Goal: Task Accomplishment & Management: Complete application form

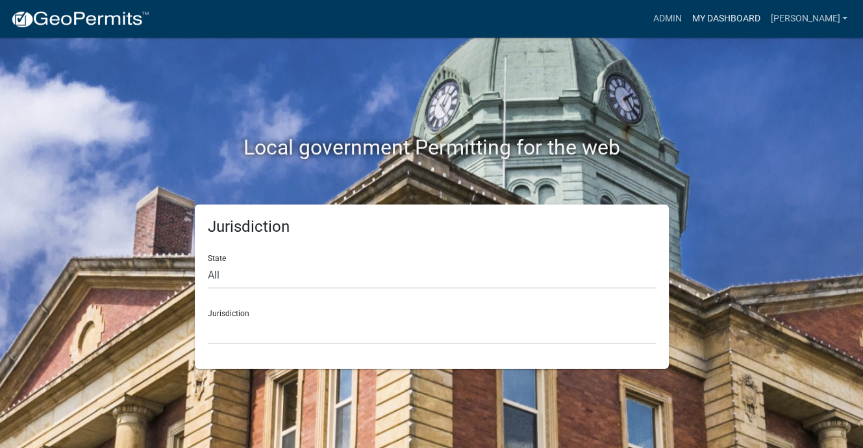
click at [743, 25] on link "My Dashboard" at bounding box center [726, 18] width 79 height 25
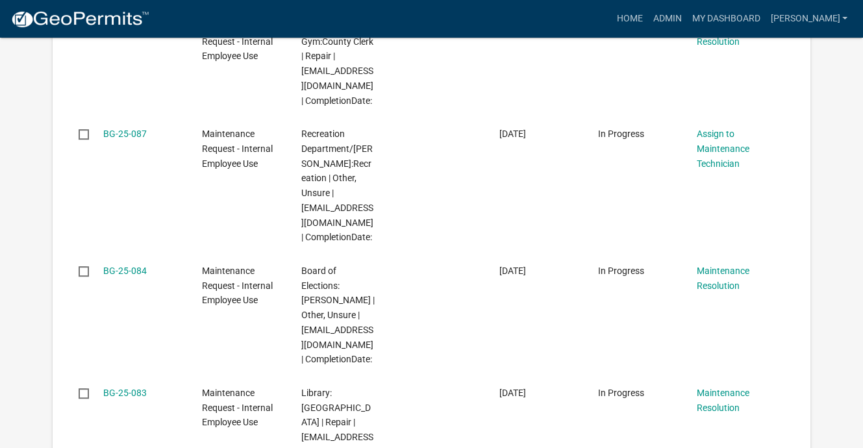
scroll to position [715, 0]
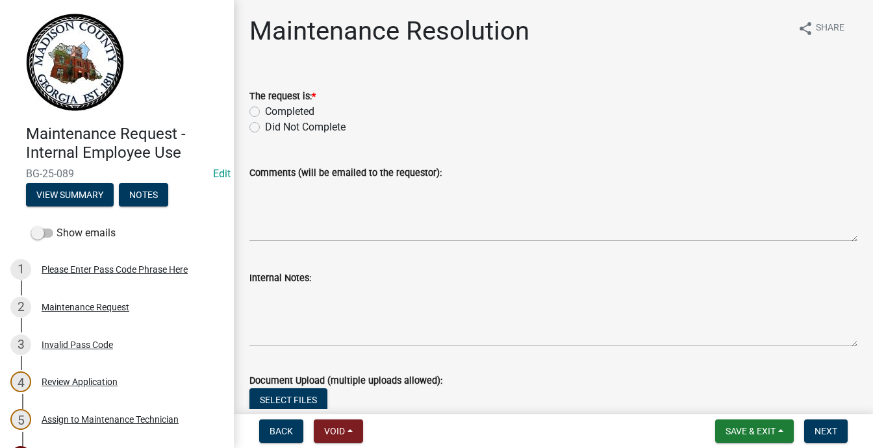
click at [265, 120] on label "Completed" at bounding box center [289, 112] width 49 height 16
click at [265, 112] on input "Completed" at bounding box center [269, 108] width 8 height 8
radio input "true"
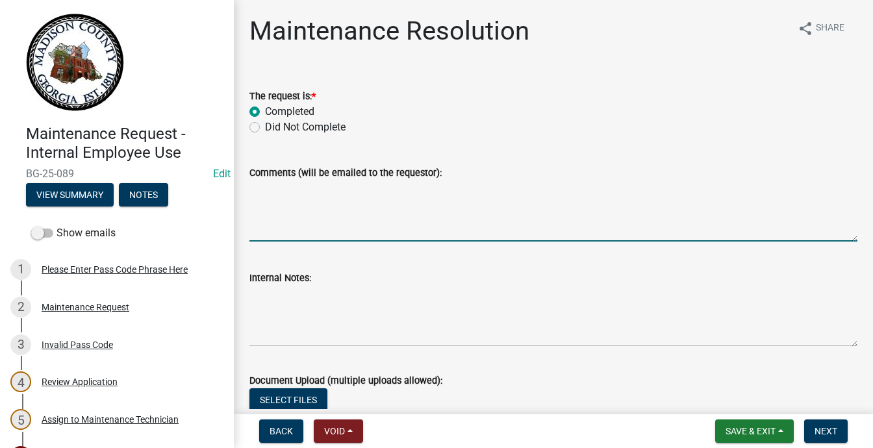
click at [318, 242] on textarea "Comments (will be emailed to the requestor):" at bounding box center [553, 211] width 608 height 61
click at [344, 242] on textarea "Left bulbs at BLDG" at bounding box center [553, 211] width 608 height 61
click at [403, 242] on textarea "Left bulbs @ BLDG" at bounding box center [553, 211] width 608 height 61
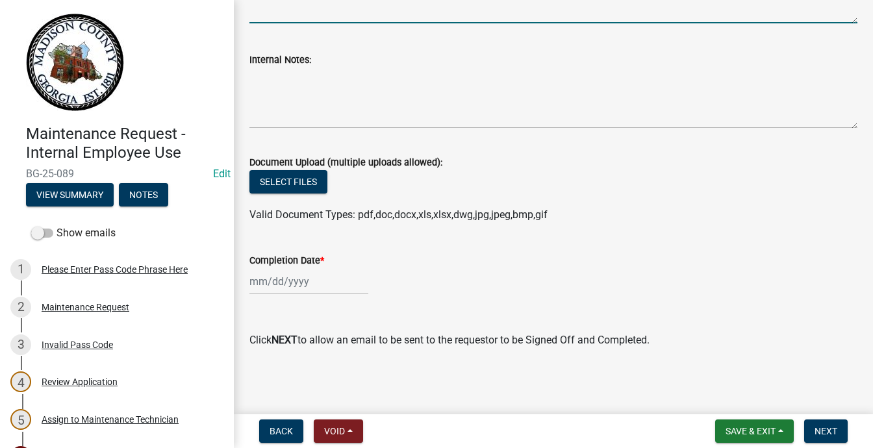
scroll to position [455, 0]
type textarea "Left bulbs @ BLDG"
click at [273, 295] on div at bounding box center [308, 281] width 119 height 27
select select "9"
select select "2025"
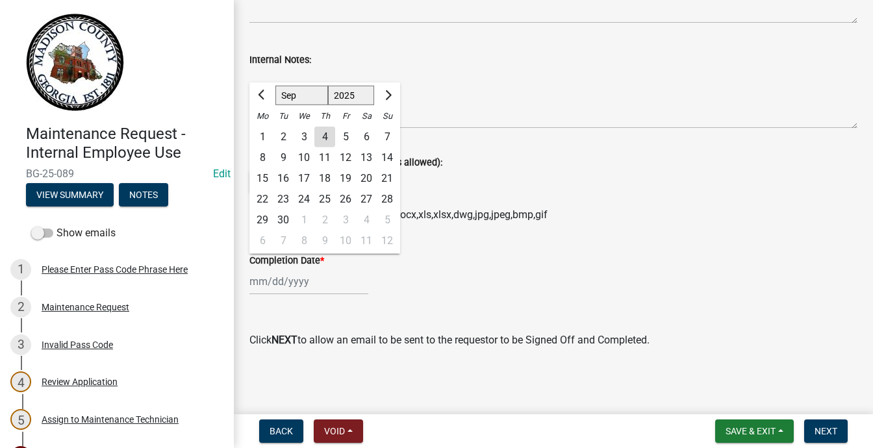
click at [335, 127] on div "4" at bounding box center [324, 137] width 21 height 21
type input "09/04/2025"
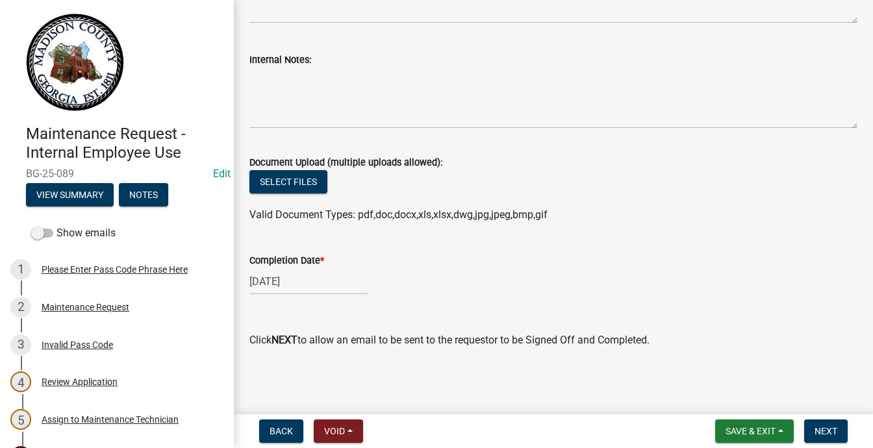
scroll to position [535, 0]
click at [815, 426] on span "Next" at bounding box center [826, 431] width 23 height 10
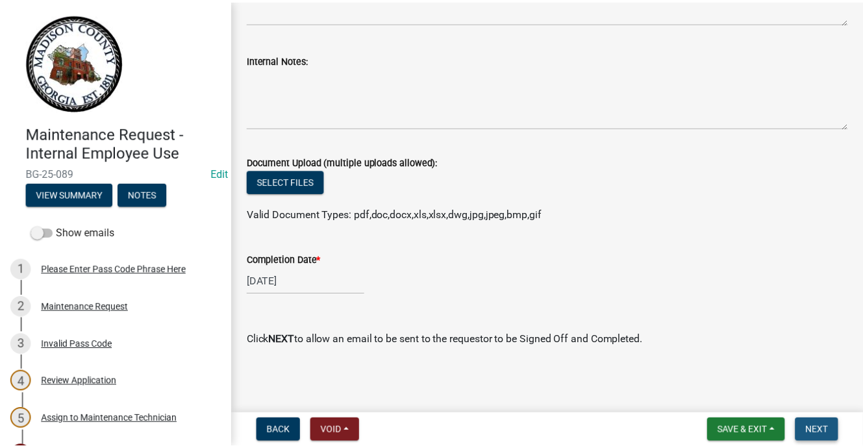
scroll to position [0, 0]
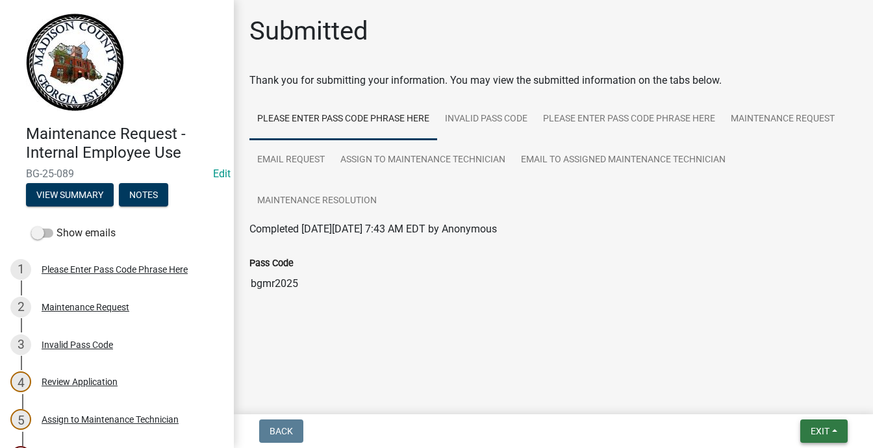
click at [811, 426] on span "Exit" at bounding box center [820, 431] width 19 height 10
click at [766, 370] on button "Save & Exit" at bounding box center [796, 385] width 104 height 31
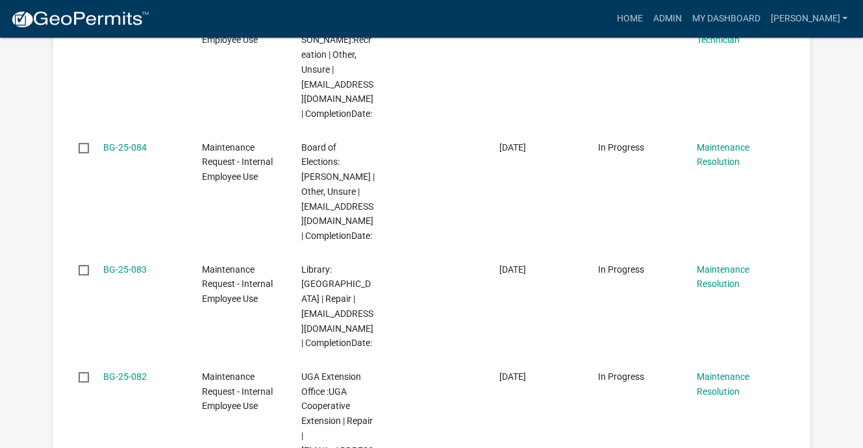
scroll to position [779, 0]
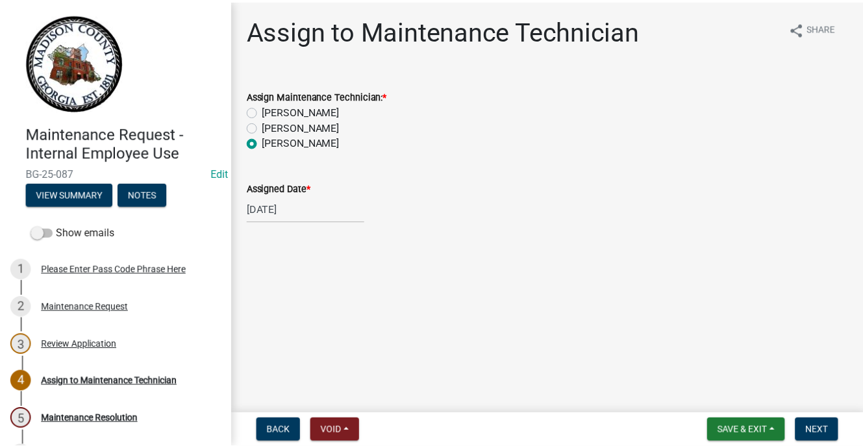
scroll to position [195, 0]
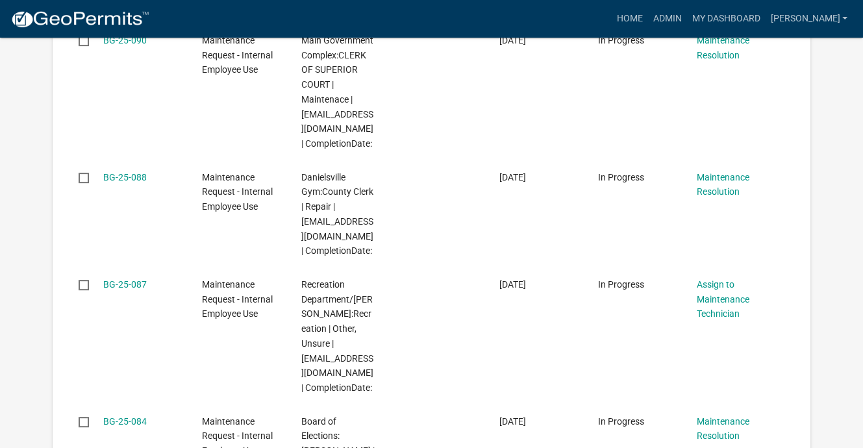
scroll to position [455, 0]
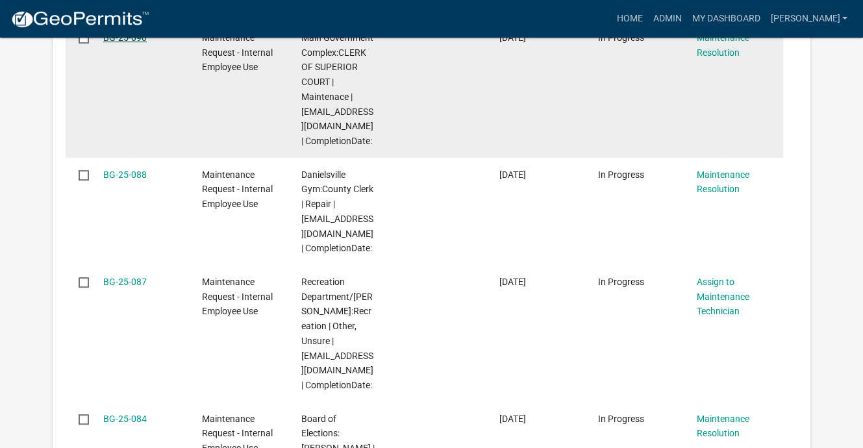
click at [147, 43] on link "BG-25-090" at bounding box center [125, 37] width 44 height 10
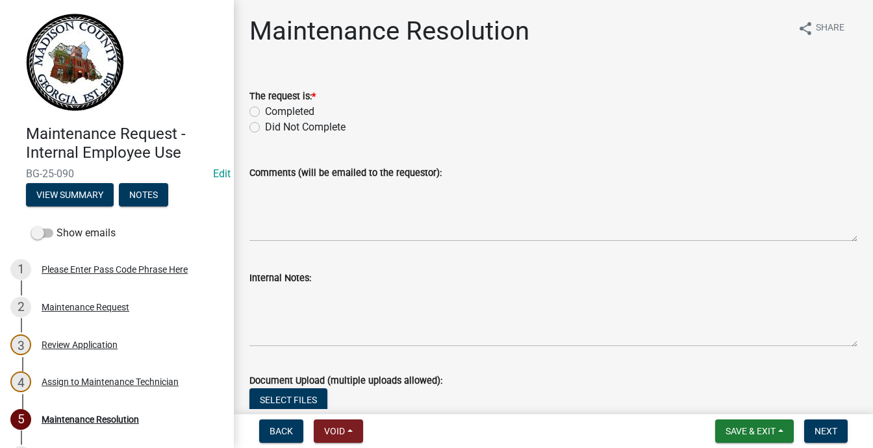
click at [265, 135] on label "Did Not Complete" at bounding box center [305, 128] width 81 height 16
click at [265, 128] on input "Did Not Complete" at bounding box center [269, 124] width 8 height 8
radio input "true"
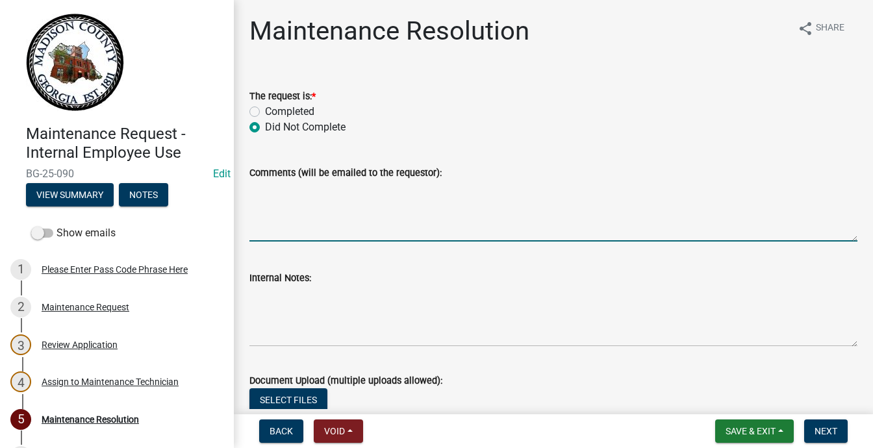
click at [282, 242] on textarea "Comments (will be emailed to the requestor):" at bounding box center [553, 211] width 608 height 61
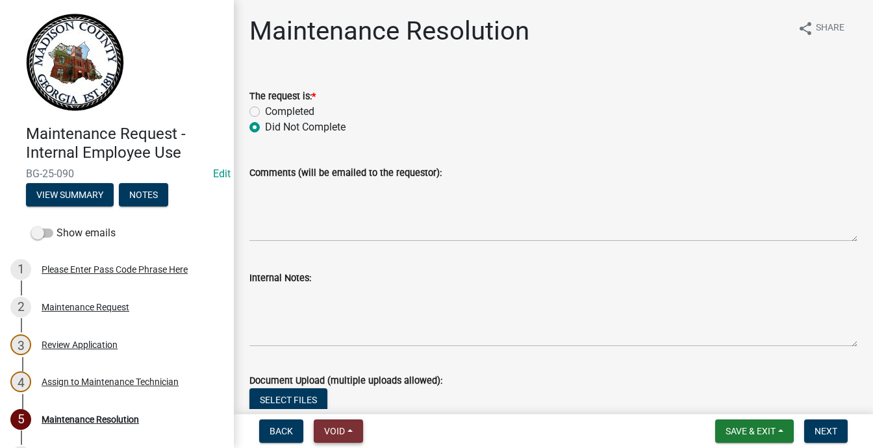
click at [357, 420] on button "Void" at bounding box center [338, 431] width 49 height 23
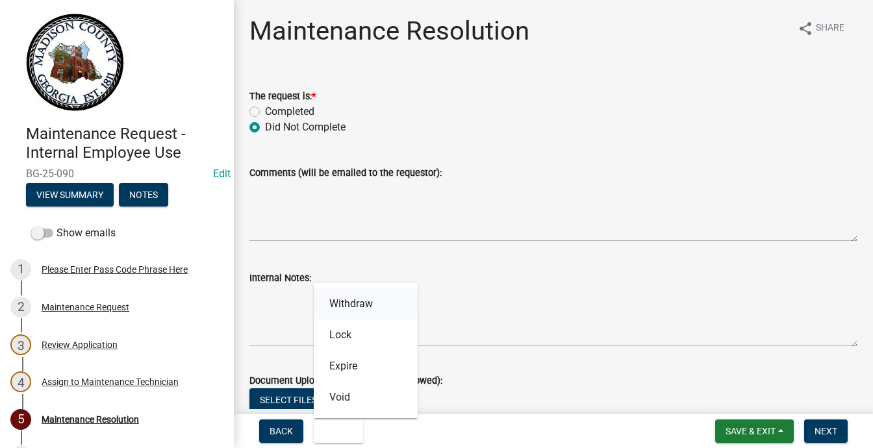
click at [418, 288] on button "Withdraw" at bounding box center [366, 303] width 104 height 31
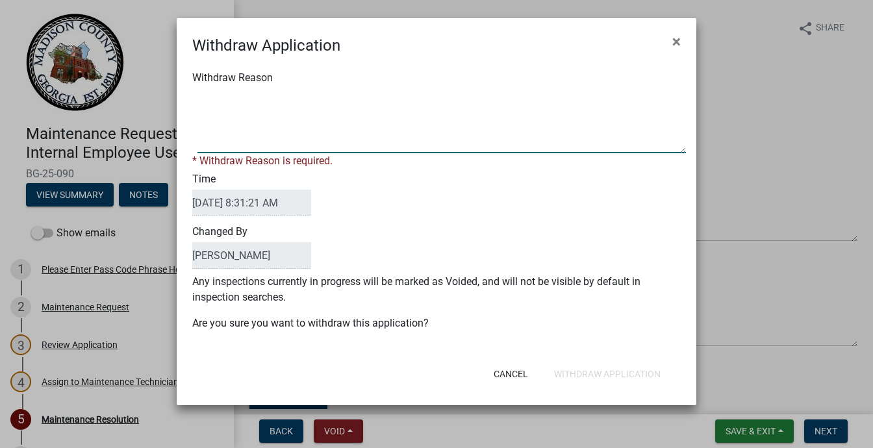
click at [204, 153] on textarea "Withdraw Reason" at bounding box center [441, 120] width 488 height 65
type textarea "w"
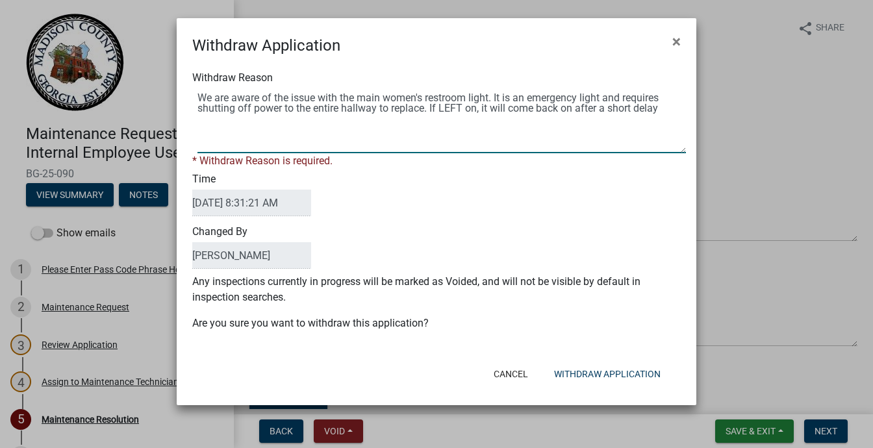
click at [375, 153] on textarea "Withdraw Reason" at bounding box center [441, 120] width 488 height 65
type textarea "We are aware of the issue with the main women's restroom light. It is an emerge…"
click at [563, 379] on button "Withdraw Application" at bounding box center [607, 373] width 127 height 23
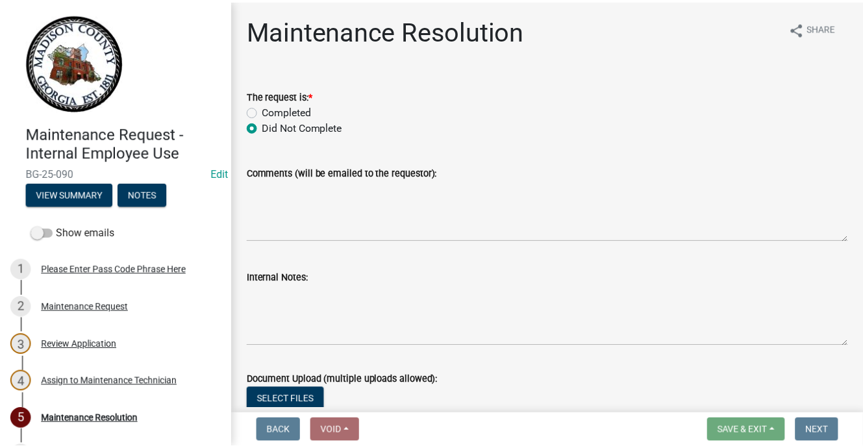
scroll to position [103, 0]
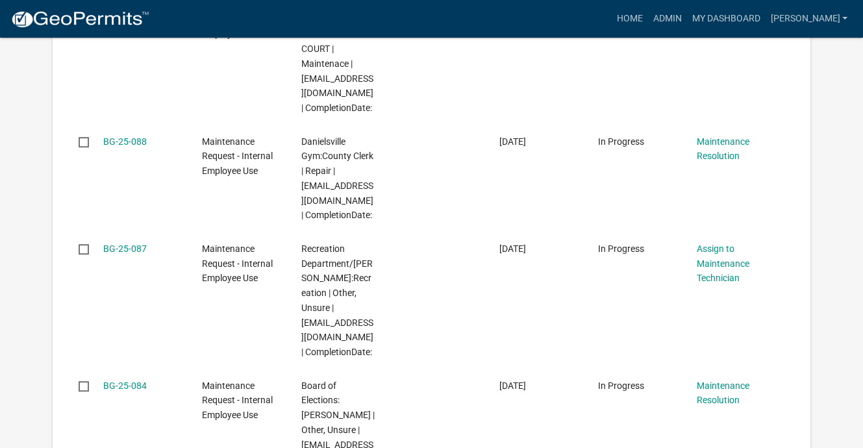
scroll to position [520, 0]
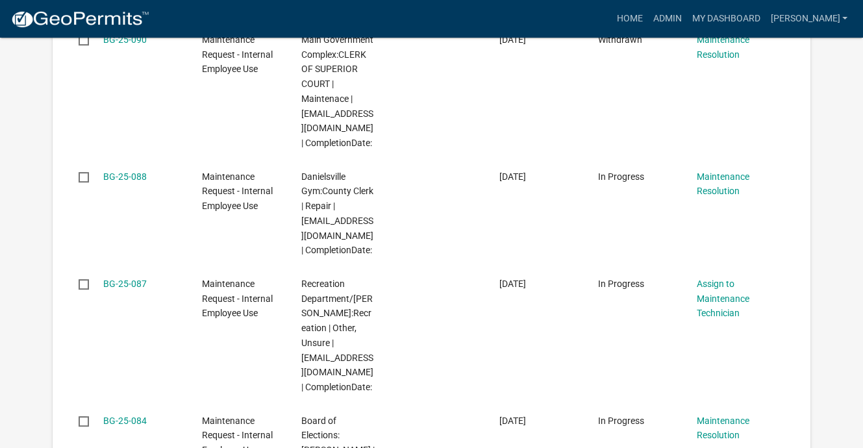
scroll to position [455, 0]
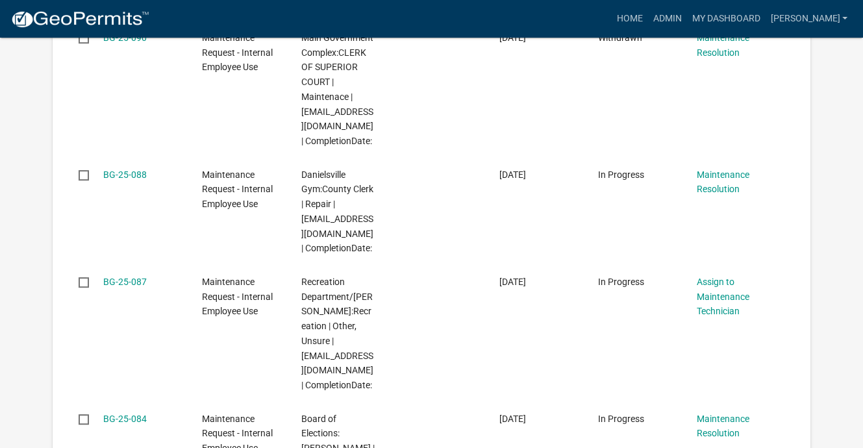
click at [147, 43] on link "BG-25-090" at bounding box center [125, 37] width 44 height 10
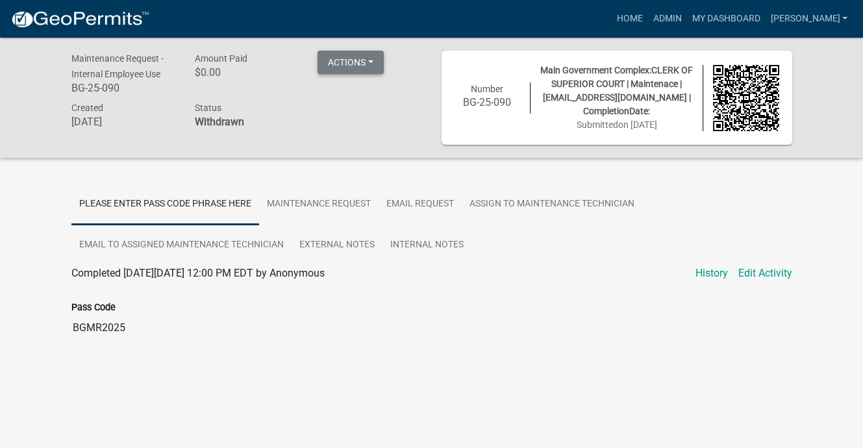
click at [362, 74] on button "Actions" at bounding box center [351, 62] width 66 height 23
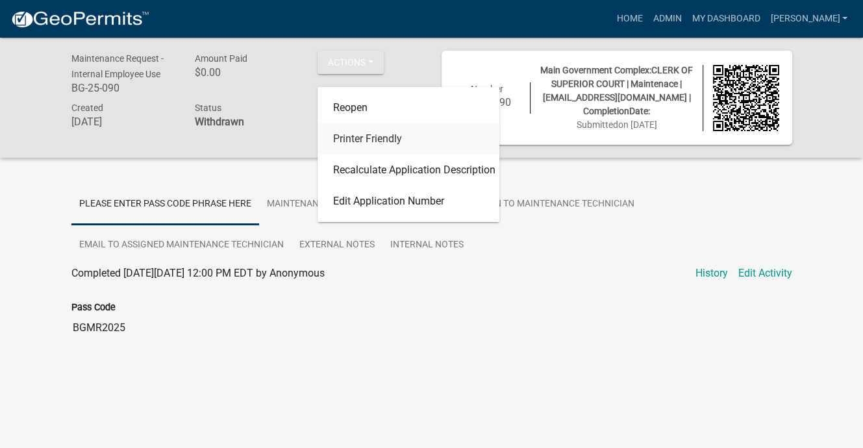
click at [428, 155] on link "Printer Friendly" at bounding box center [409, 138] width 182 height 31
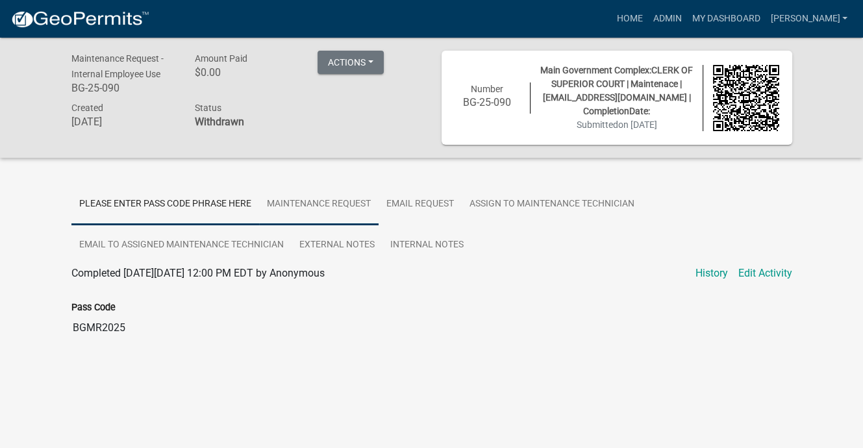
click at [379, 225] on link "Maintenance Request" at bounding box center [319, 205] width 120 height 42
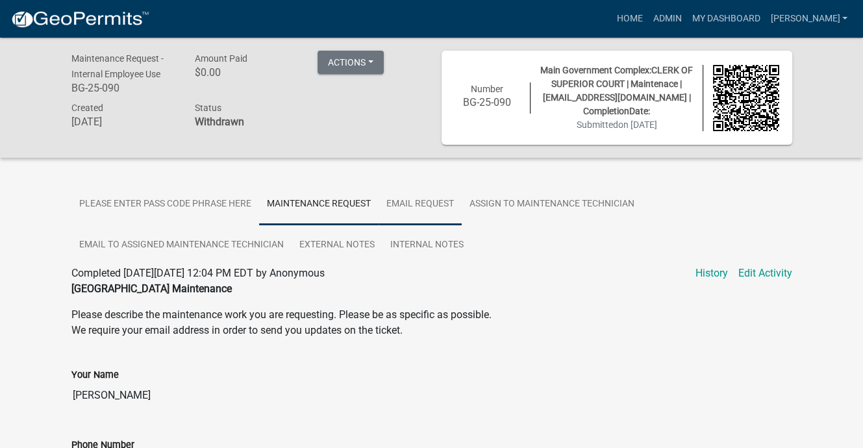
click at [462, 225] on link "Email Request" at bounding box center [420, 205] width 83 height 42
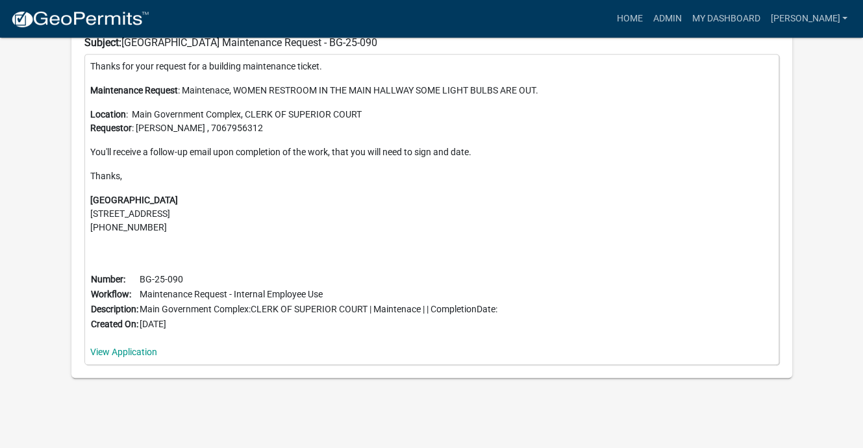
scroll to position [1050, 0]
click at [157, 347] on link "View Application" at bounding box center [123, 352] width 67 height 10
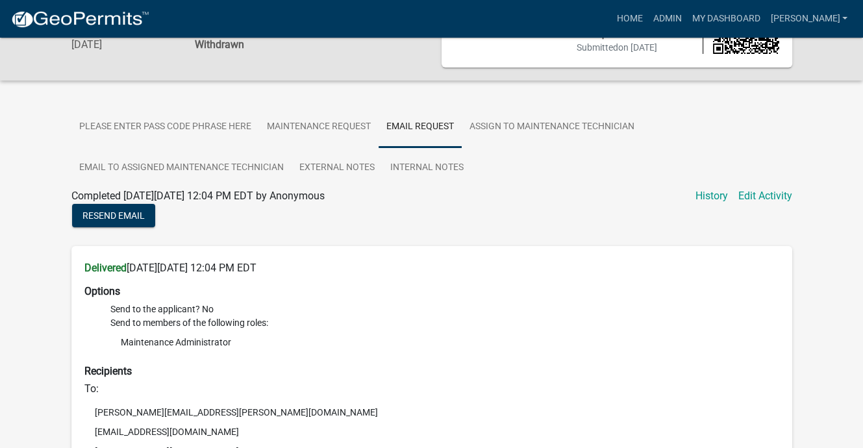
scroll to position [75, 0]
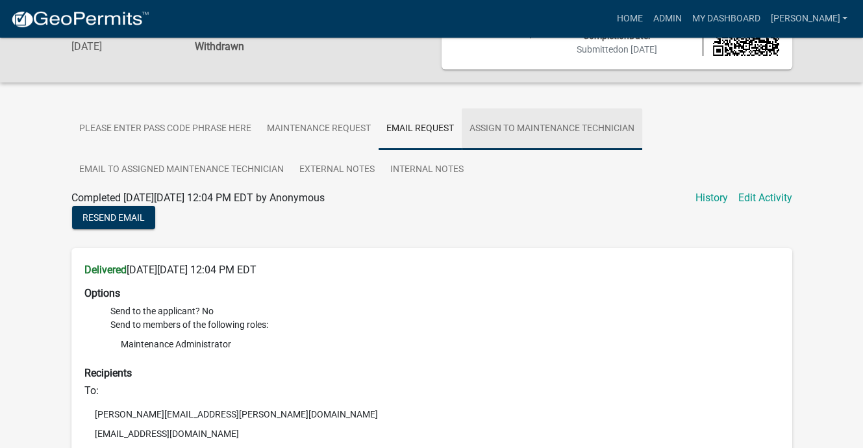
click at [462, 150] on link "Assign to Maintenance Technician" at bounding box center [552, 129] width 181 height 42
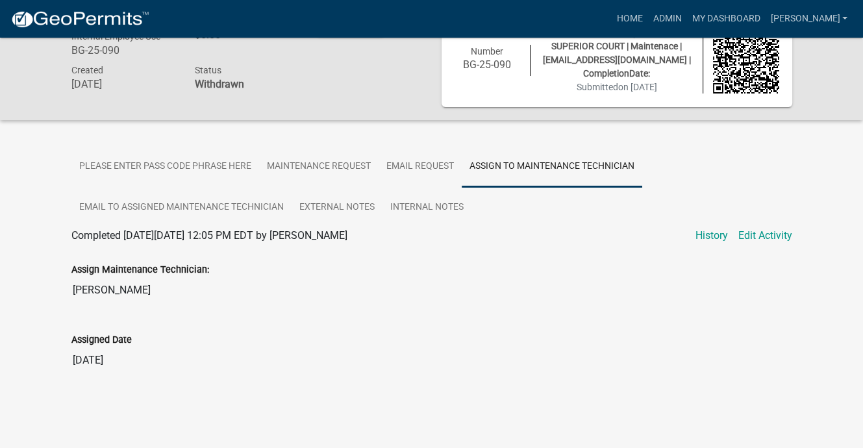
scroll to position [0, 0]
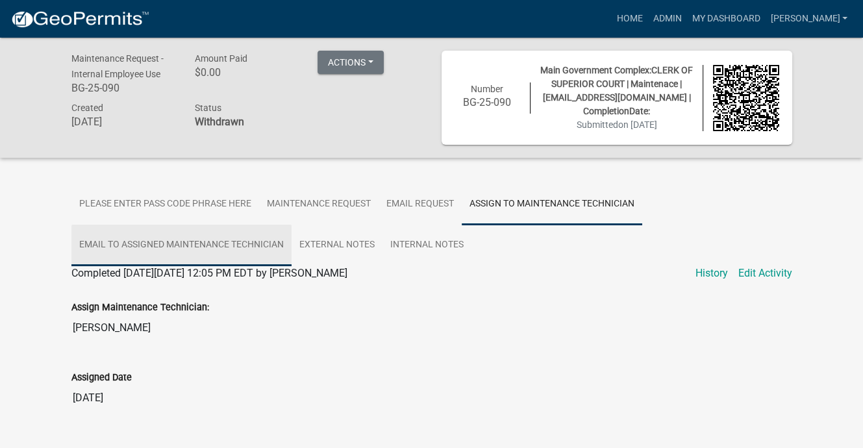
click at [292, 266] on link "Email to Assigned Maintenance Technician" at bounding box center [181, 246] width 220 height 42
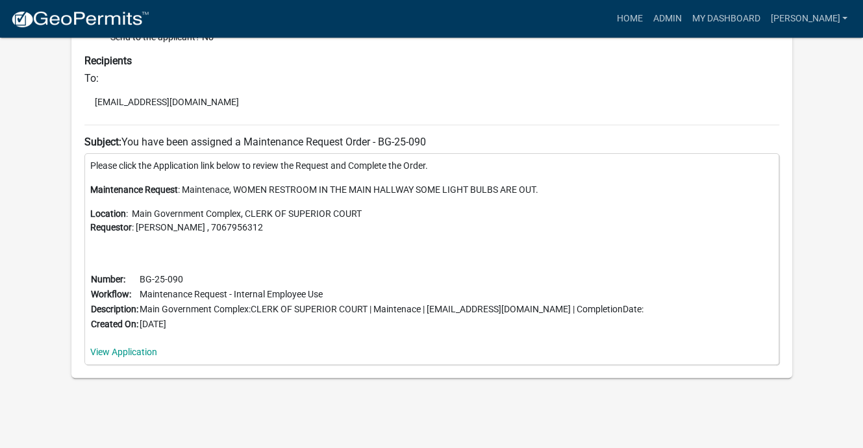
scroll to position [156, 0]
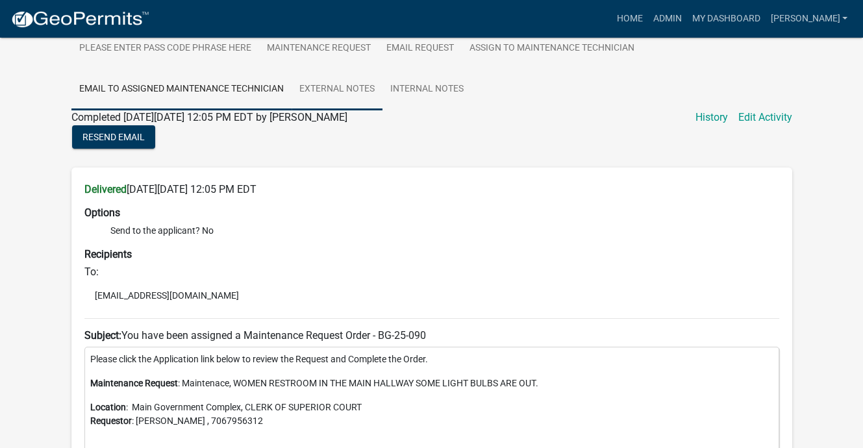
click at [292, 110] on link "External Notes" at bounding box center [337, 90] width 91 height 42
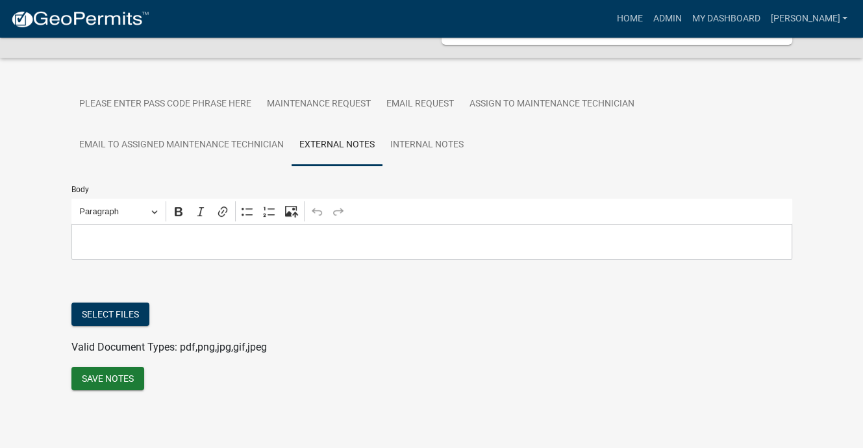
scroll to position [57, 0]
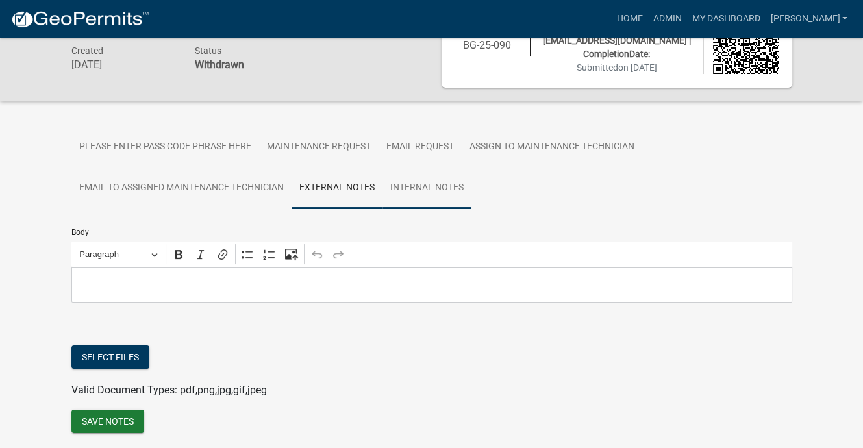
click at [383, 209] on link "Internal Notes" at bounding box center [427, 189] width 89 height 42
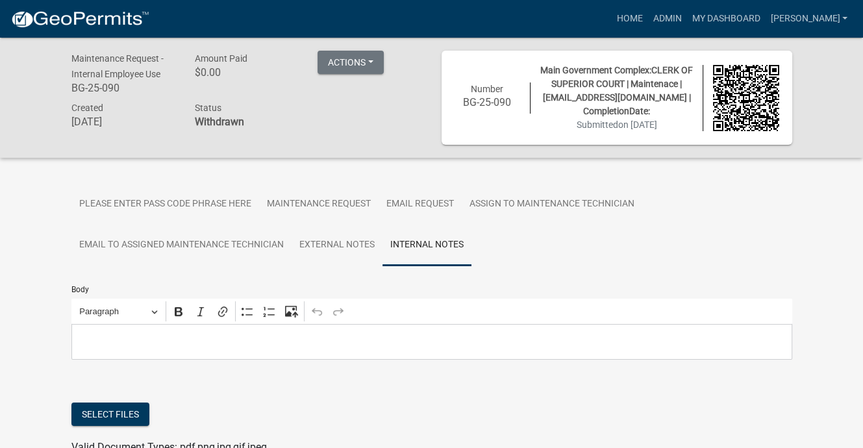
scroll to position [0, 0]
click at [611, 31] on link "Home" at bounding box center [629, 18] width 36 height 25
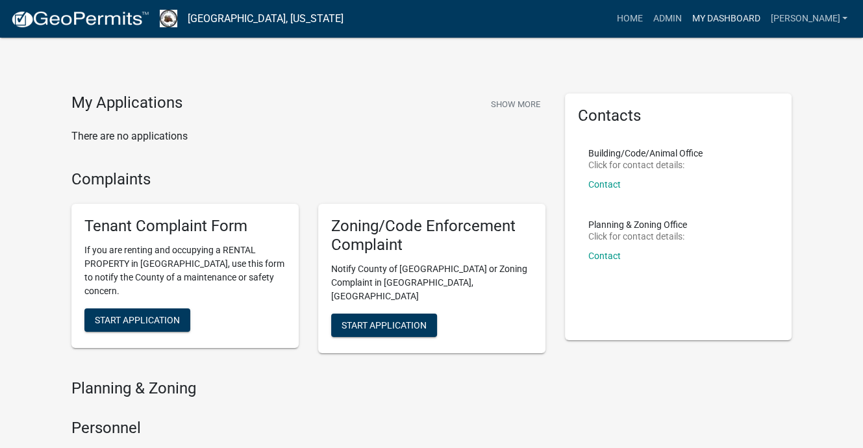
click at [687, 25] on link "My Dashboard" at bounding box center [726, 18] width 79 height 25
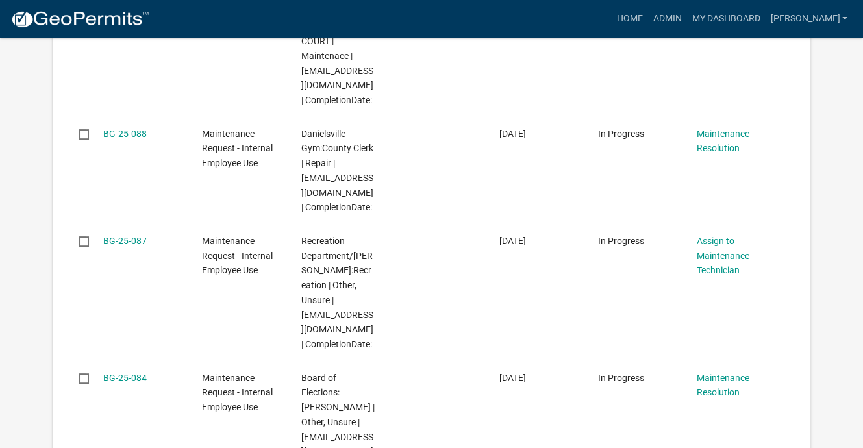
scroll to position [520, 0]
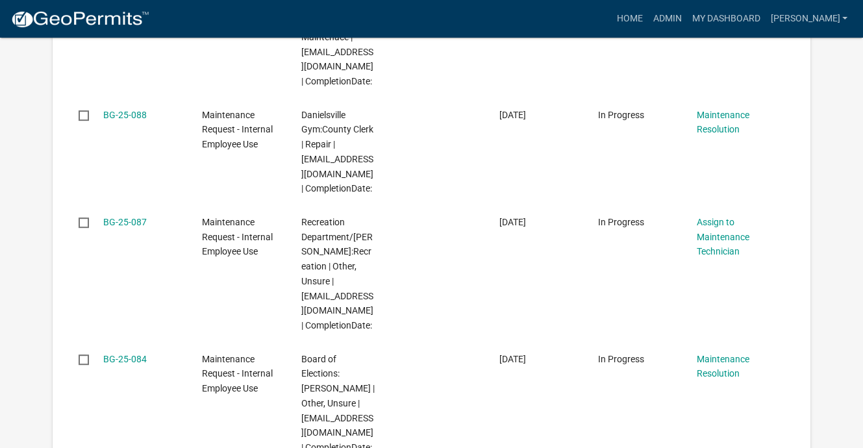
scroll to position [515, 0]
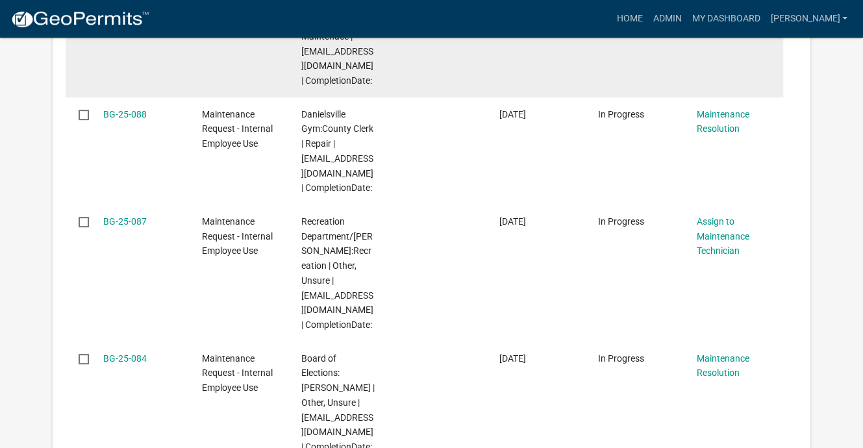
checkbox input "false"
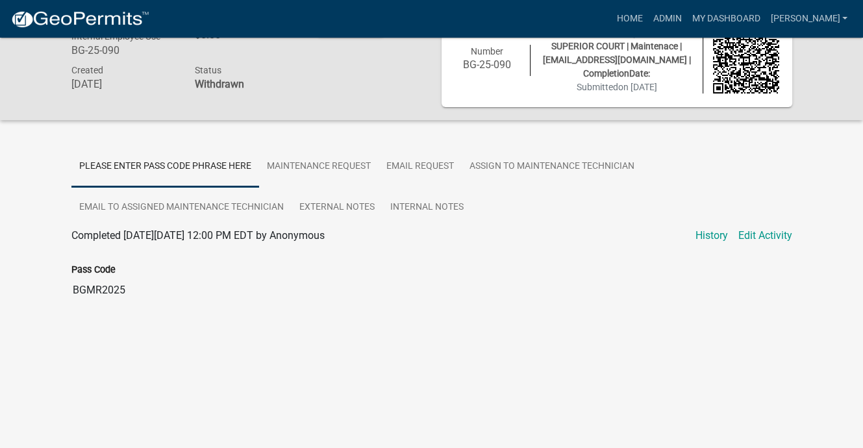
scroll to position [180, 0]
click at [696, 244] on link "History" at bounding box center [712, 236] width 32 height 16
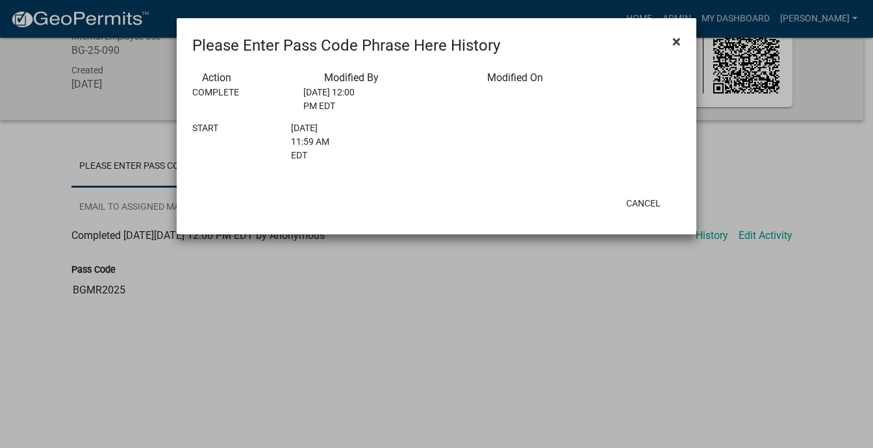
click at [677, 51] on span "×" at bounding box center [676, 41] width 8 height 18
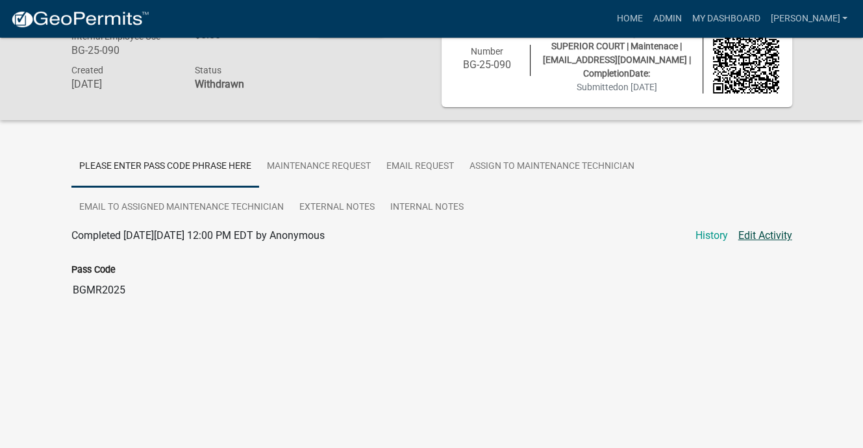
click at [739, 244] on link "Edit Activity" at bounding box center [766, 236] width 54 height 16
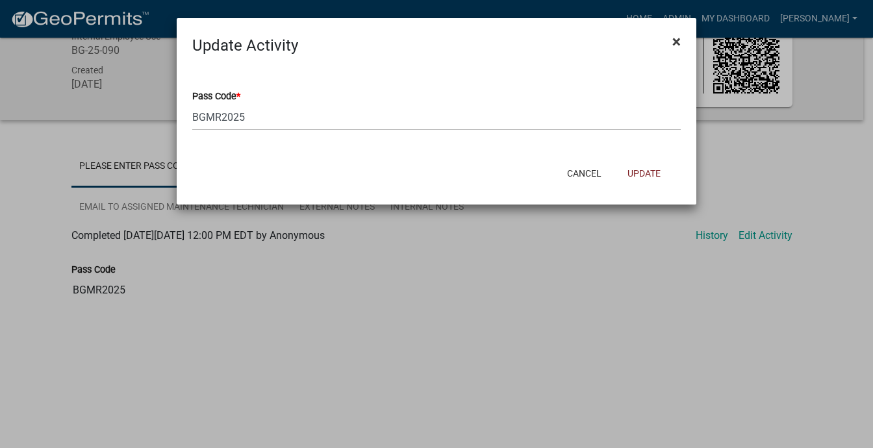
click at [672, 51] on span "×" at bounding box center [676, 41] width 8 height 18
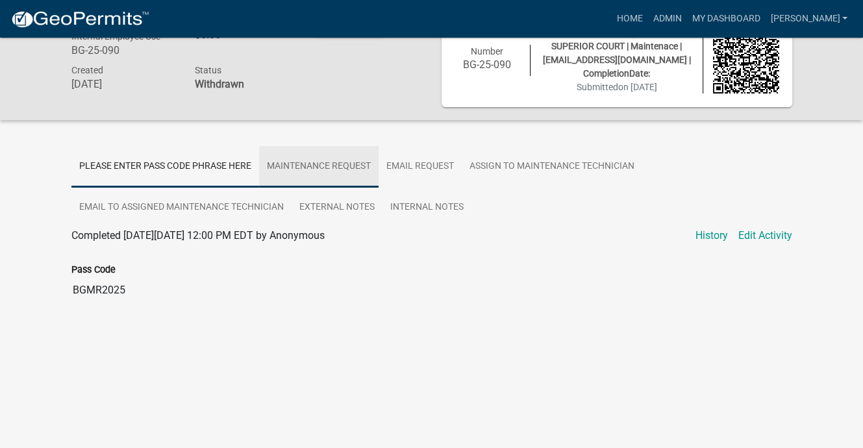
click at [379, 146] on link "Maintenance Request" at bounding box center [319, 167] width 120 height 42
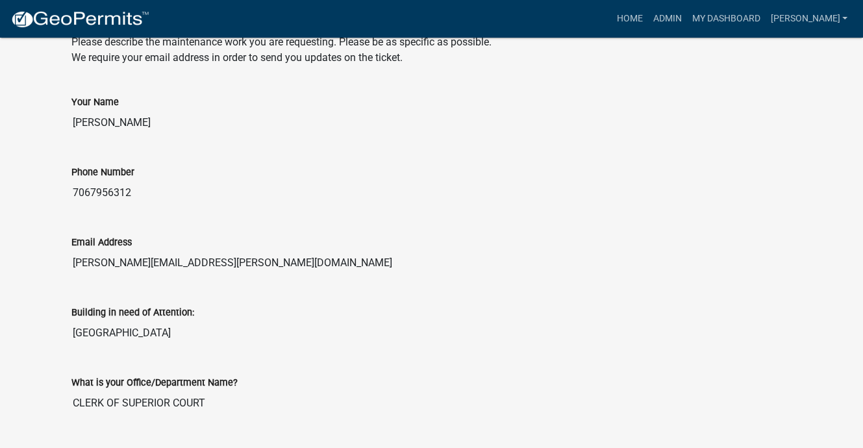
scroll to position [0, 0]
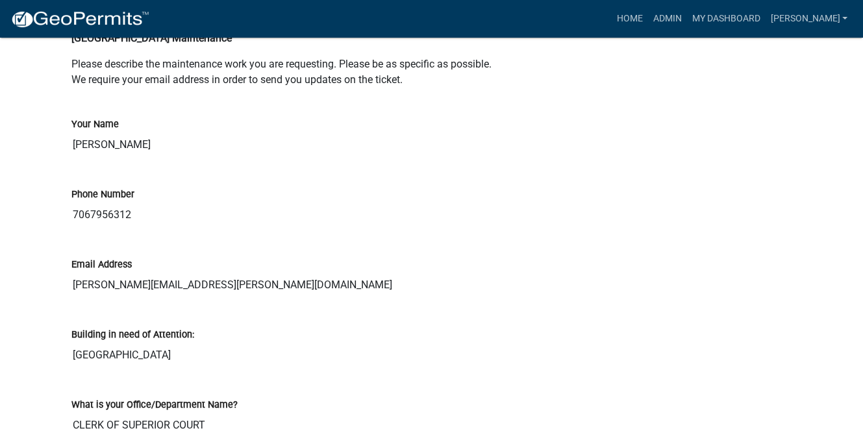
scroll to position [260, 0]
